Goal: Navigation & Orientation: Go to known website

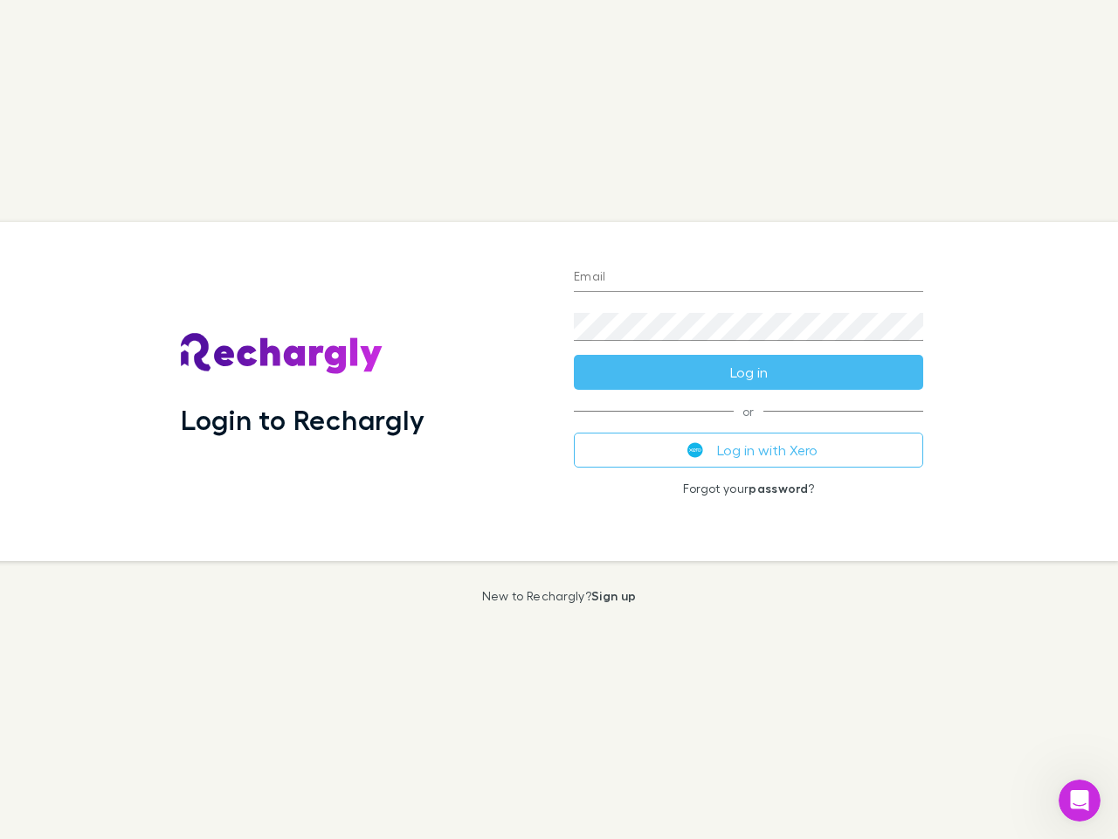
click at [559, 419] on div "Login to Rechargly" at bounding box center [363, 391] width 393 height 339
click at [749, 278] on input "Email" at bounding box center [749, 278] width 350 height 28
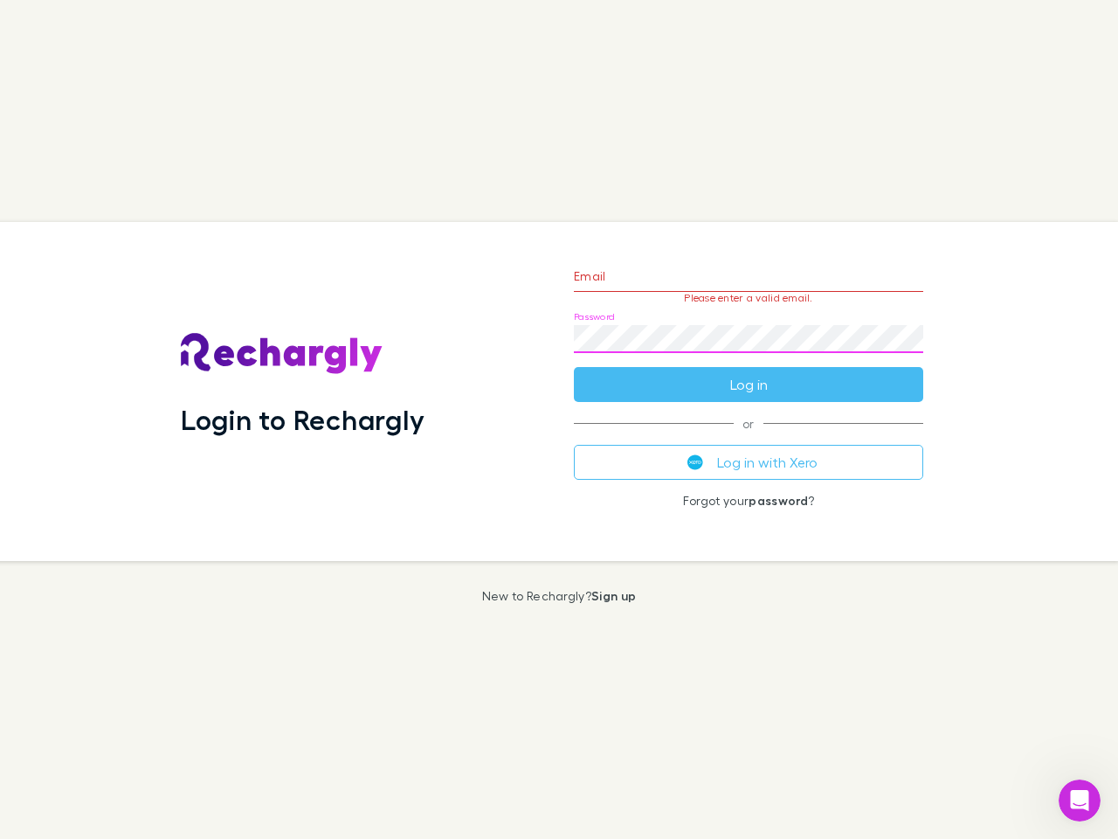
click at [749, 372] on form "Email Please enter a valid email. Password Log in" at bounding box center [749, 326] width 350 height 152
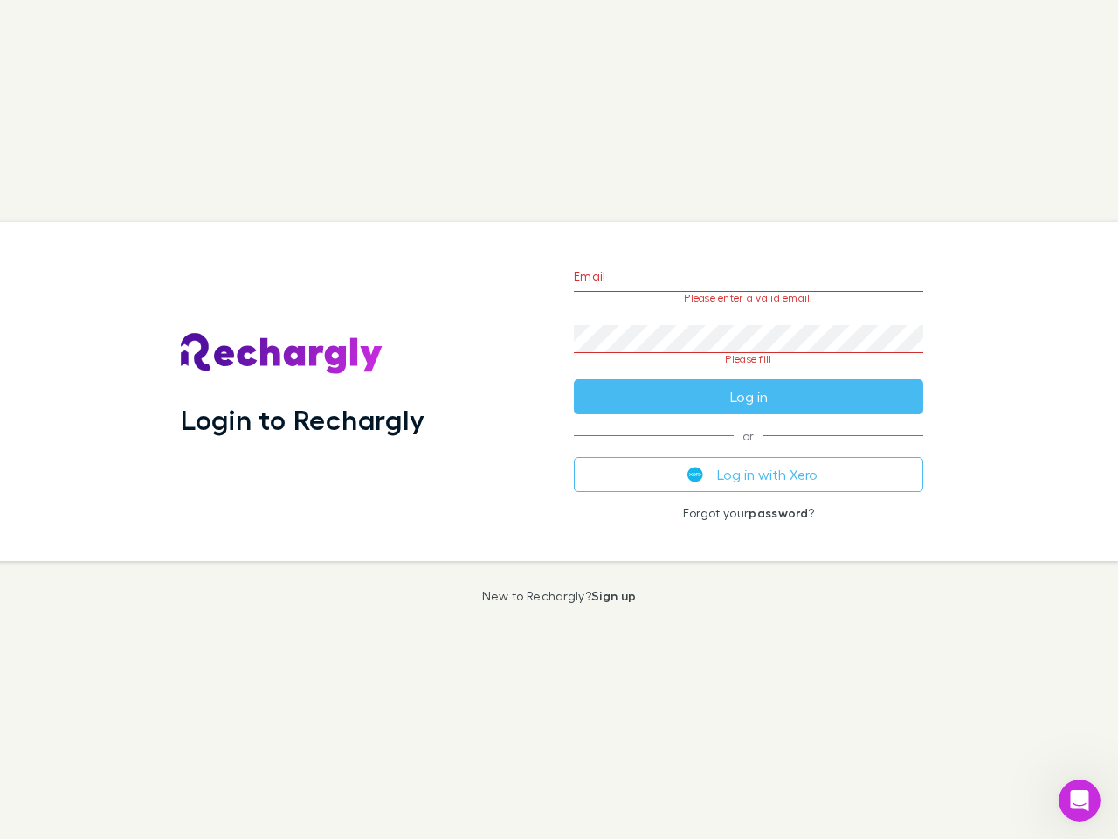
click at [749, 450] on div "Email Please enter a valid email. Password Please fill Log in or Log in with Xe…" at bounding box center [748, 391] width 377 height 339
click at [1080, 800] on icon "Open Intercom Messenger" at bounding box center [1080, 800] width 29 height 29
